Goal: Complete application form

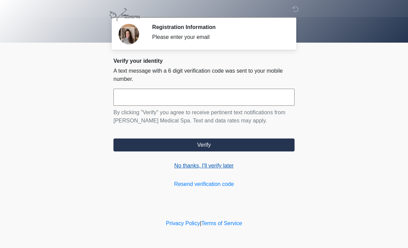
click at [220, 167] on link "No thanks, I'll verify later" at bounding box center [203, 166] width 181 height 8
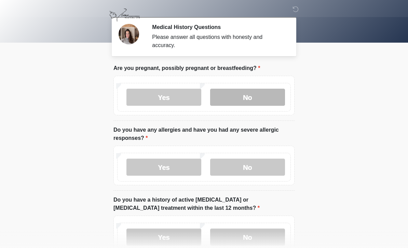
click at [259, 95] on label "No" at bounding box center [247, 97] width 75 height 17
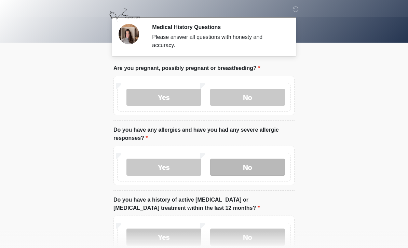
click at [250, 166] on label "No" at bounding box center [247, 167] width 75 height 17
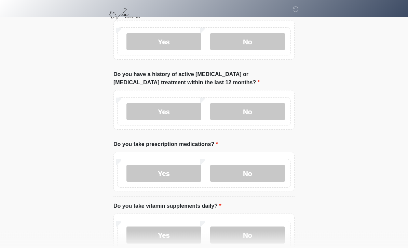
scroll to position [142, 0]
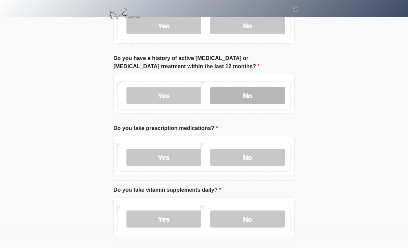
click at [245, 92] on label "No" at bounding box center [247, 95] width 75 height 17
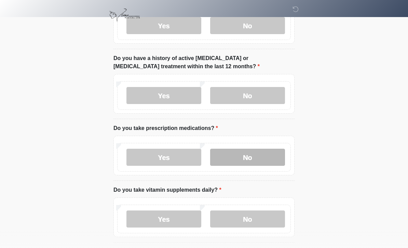
click at [251, 153] on label "No" at bounding box center [247, 157] width 75 height 17
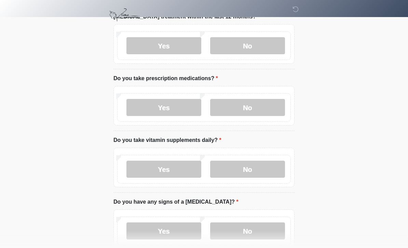
scroll to position [192, 0]
click at [174, 168] on label "Yes" at bounding box center [163, 169] width 75 height 17
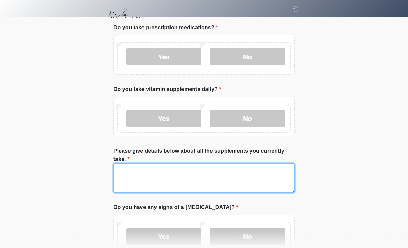
click at [155, 169] on textarea "Please give details below about all the supplements you currently take." at bounding box center [203, 178] width 181 height 29
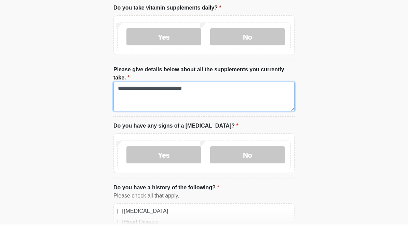
scroll to position [306, 0]
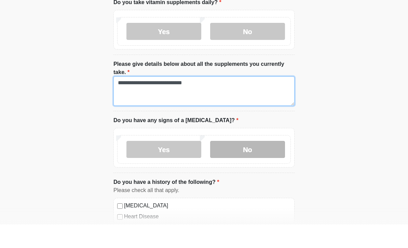
type textarea "**********"
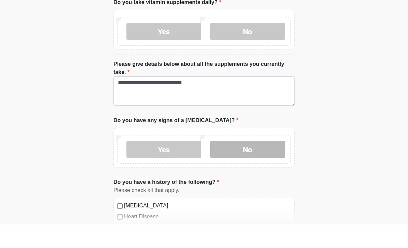
click at [257, 165] on label "No" at bounding box center [247, 173] width 75 height 17
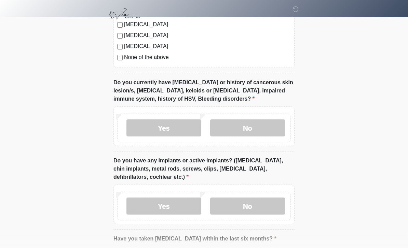
scroll to position [617, 0]
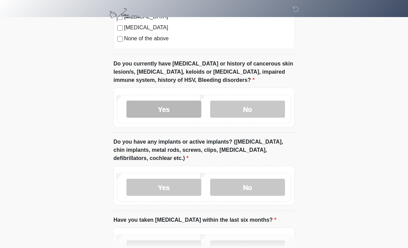
click at [185, 108] on label "Yes" at bounding box center [163, 109] width 75 height 17
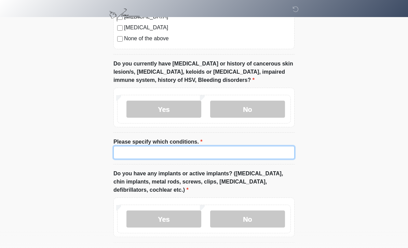
click at [158, 151] on input "Please specify which conditions." at bounding box center [203, 152] width 181 height 13
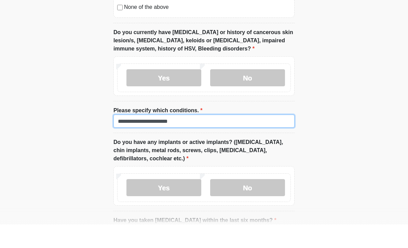
scroll to position [626, 0]
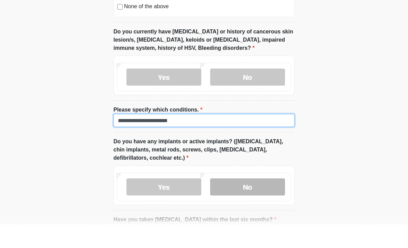
type input "**********"
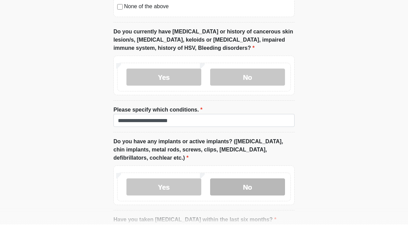
click at [258, 202] on label "No" at bounding box center [247, 210] width 75 height 17
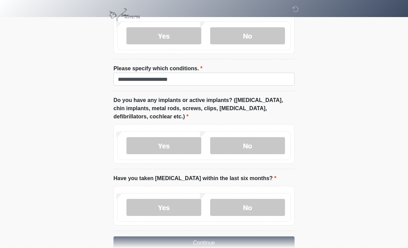
scroll to position [705, 0]
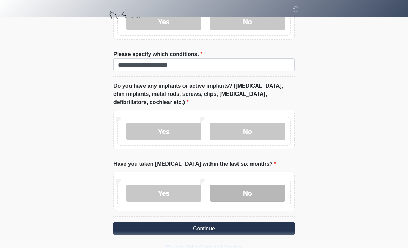
click at [260, 194] on label "No" at bounding box center [247, 193] width 75 height 17
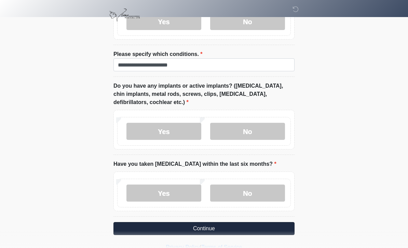
click at [212, 230] on button "Continue" at bounding box center [203, 228] width 181 height 13
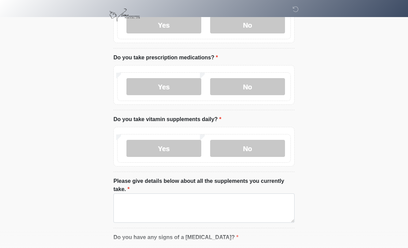
scroll to position [0, 0]
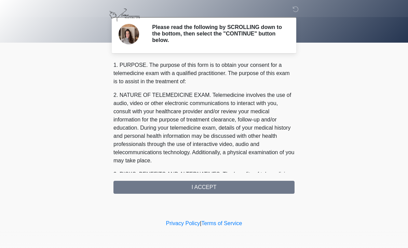
click at [204, 189] on div "1. PURPOSE. The purpose of this form is to obtain your consent for a telemedici…" at bounding box center [203, 127] width 181 height 133
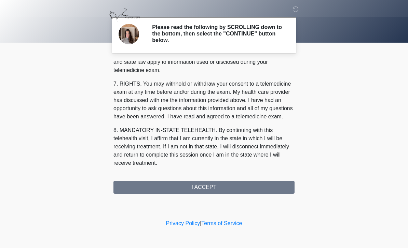
scroll to position [285, 0]
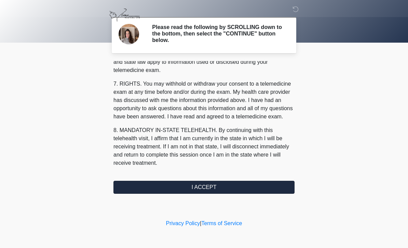
click at [204, 184] on button "I ACCEPT" at bounding box center [203, 187] width 181 height 13
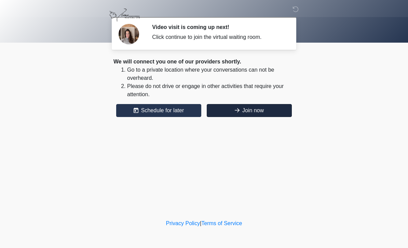
click at [253, 110] on button "Join now" at bounding box center [249, 110] width 85 height 13
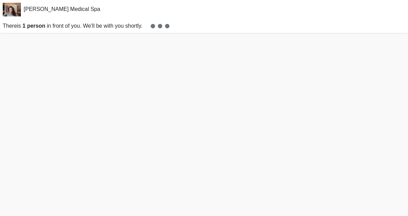
scroll to position [2, 0]
